Goal: Use online tool/utility: Utilize a website feature to perform a specific function

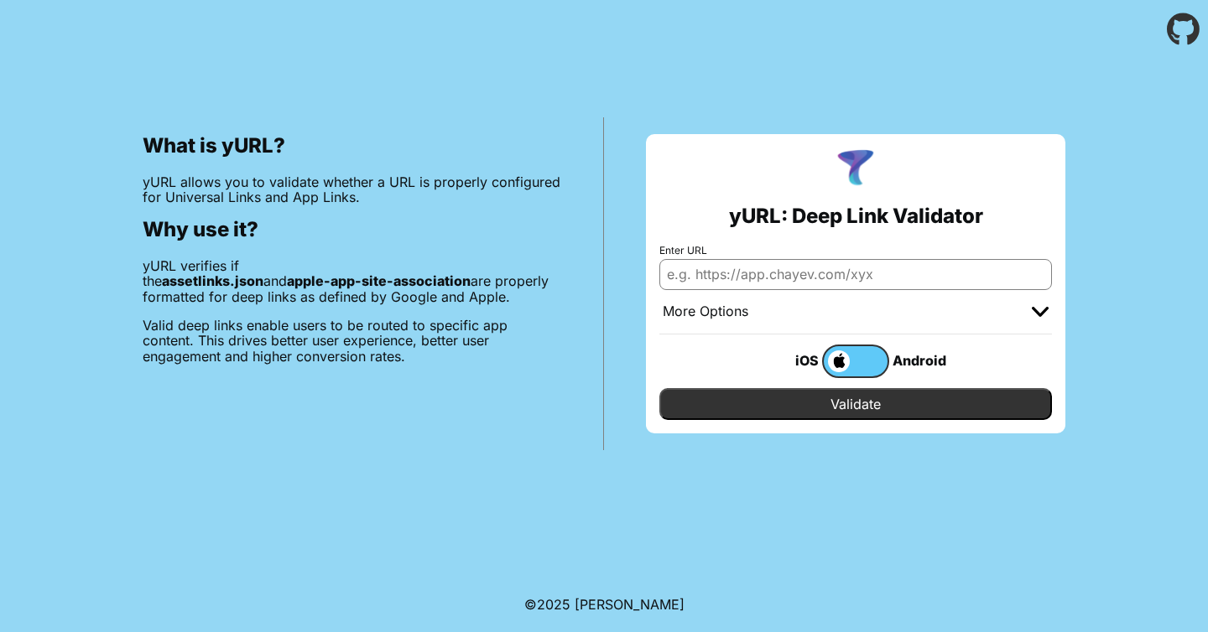
click at [692, 280] on input "Enter URL" at bounding box center [855, 274] width 393 height 30
drag, startPoint x: 949, startPoint y: 275, endPoint x: 1132, endPoint y: 271, distance: 183.7
click at [1132, 271] on div "What is yURL? yURL allows you to validate whether a URL is properly configured …" at bounding box center [604, 255] width 1208 height 392
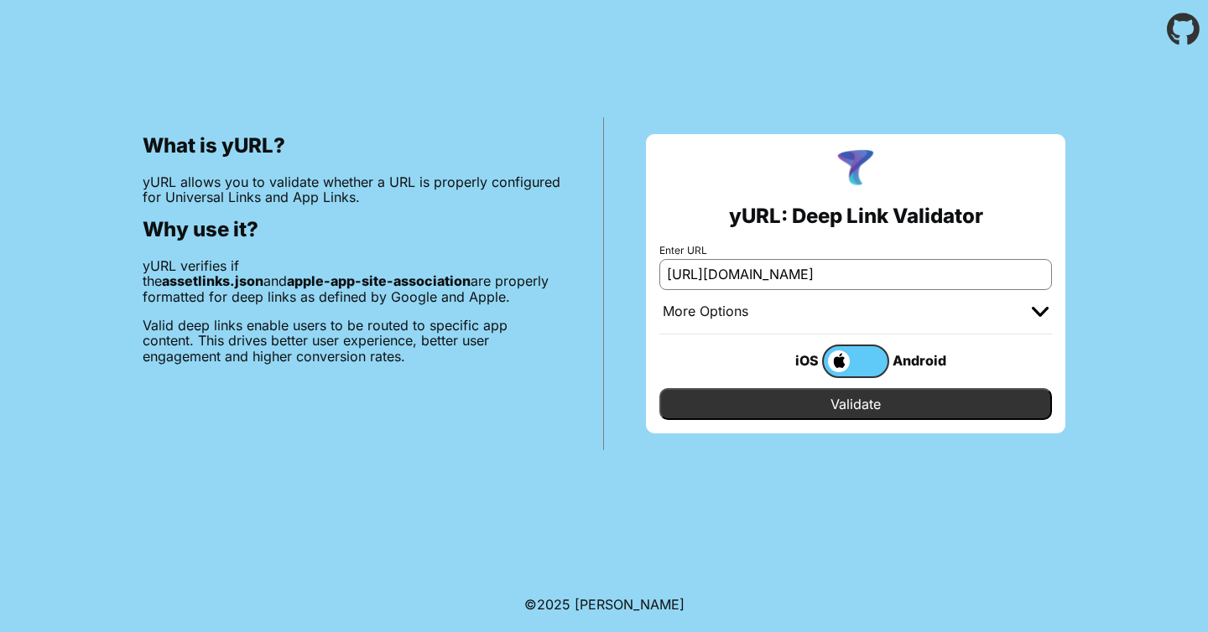
type input "[URL][DOMAIN_NAME]"
click at [850, 411] on input "Validate" at bounding box center [855, 404] width 393 height 32
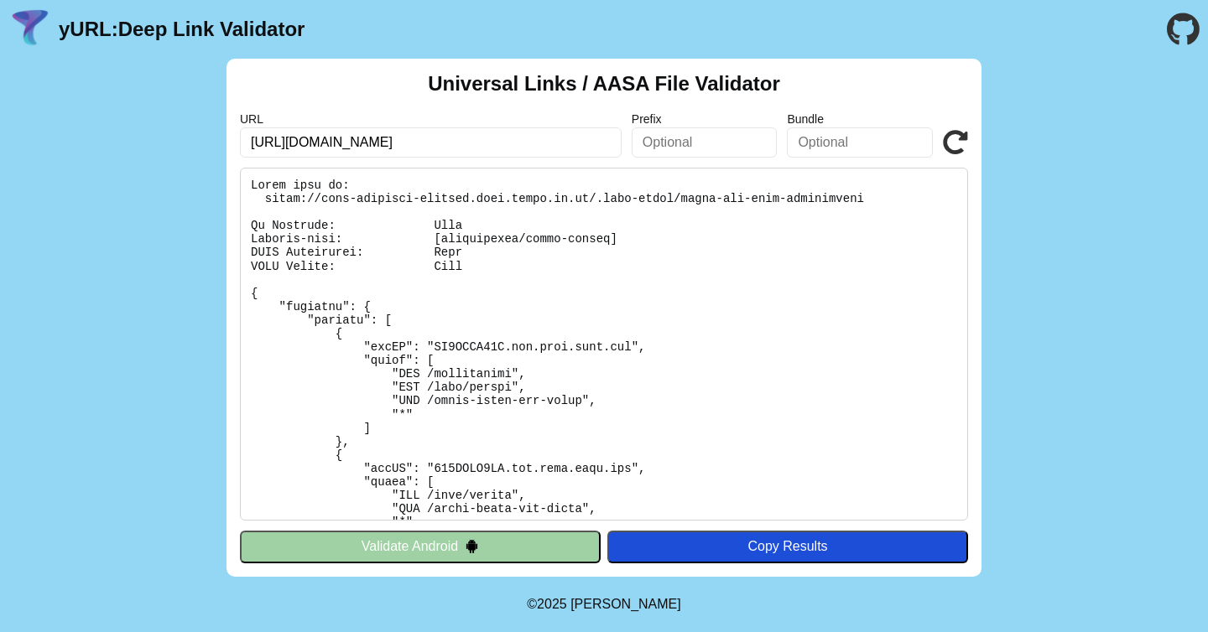
scroll to position [245, 0]
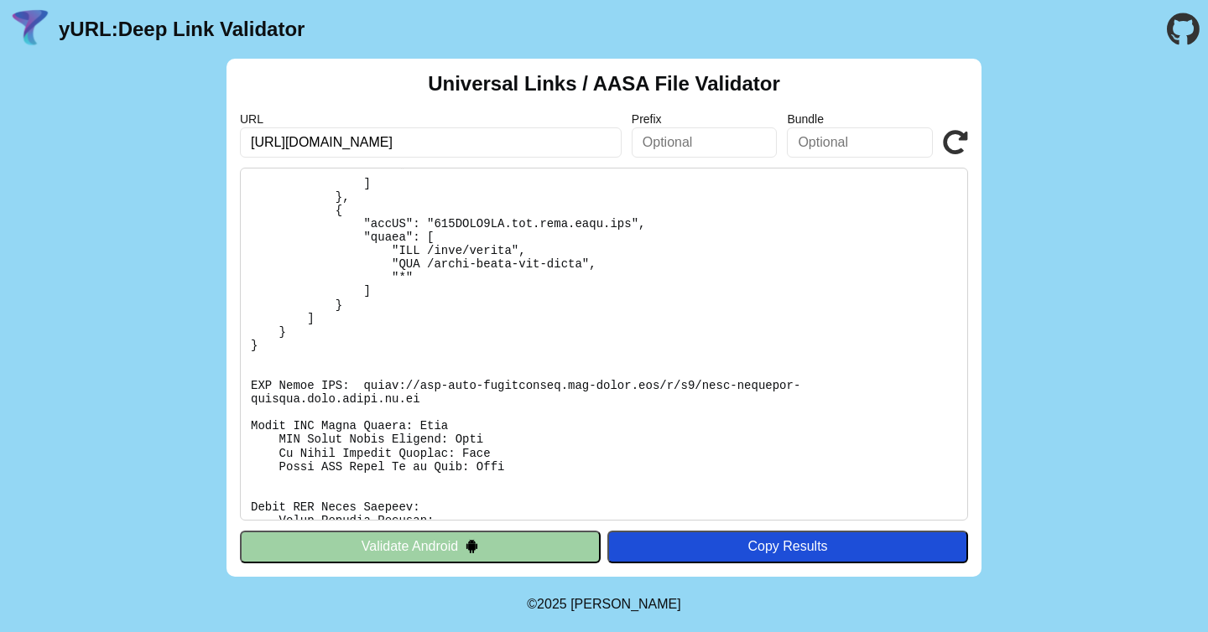
click at [465, 538] on button "Validate Android" at bounding box center [420, 547] width 361 height 32
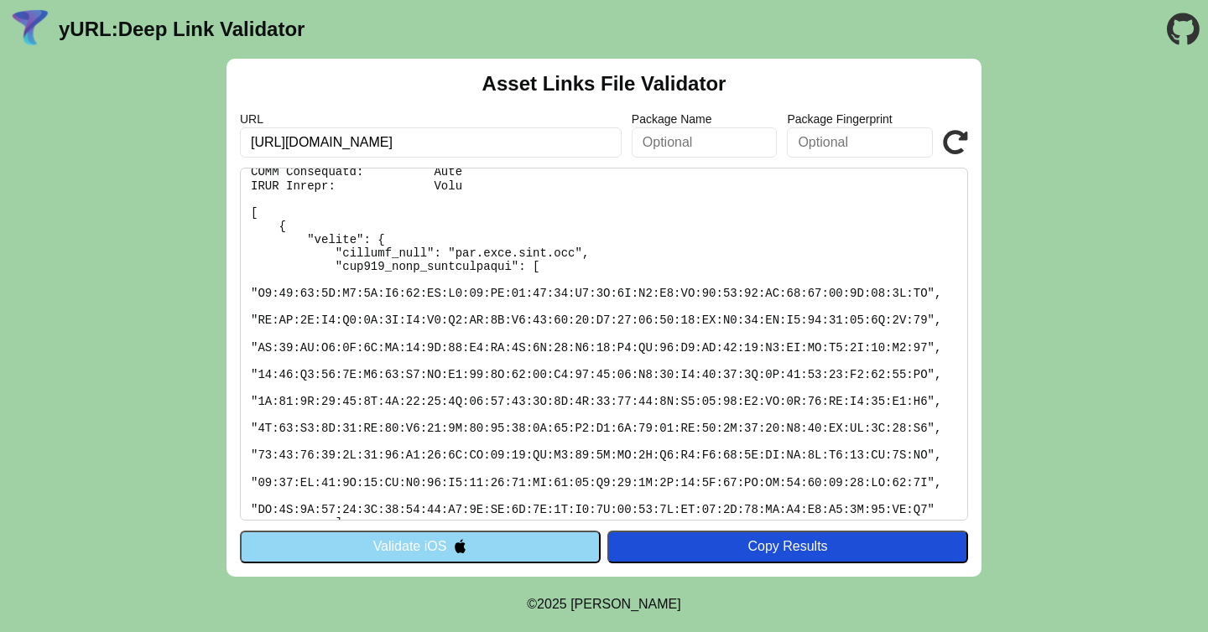
scroll to position [154, 0]
